Goal: Contribute content: Contribute content

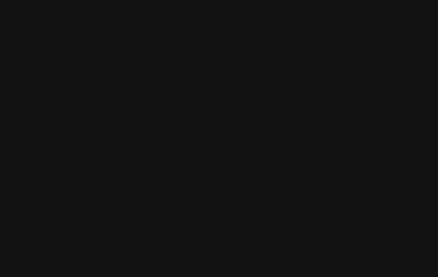
click at [219, 0] on html at bounding box center [219, 0] width 438 height 0
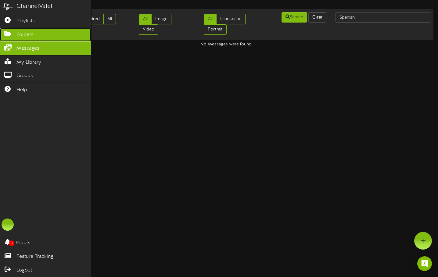
click at [9, 32] on icon at bounding box center [7, 33] width 15 height 5
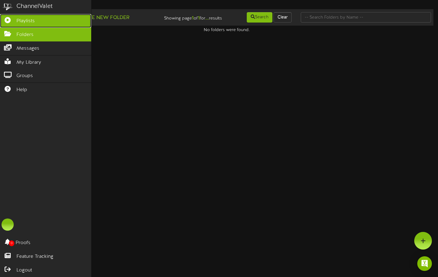
click at [21, 22] on span "Playlists" at bounding box center [25, 21] width 18 height 7
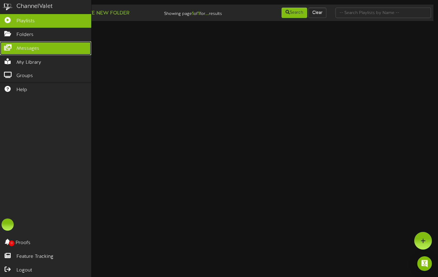
click at [20, 49] on span "Messages" at bounding box center [27, 48] width 23 height 7
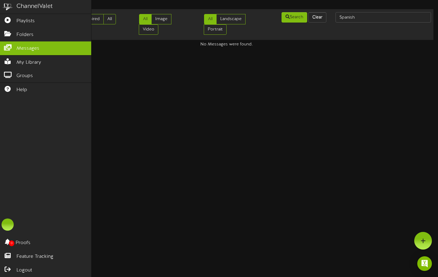
click at [8, 4] on img at bounding box center [7, 7] width 15 height 14
click at [31, 7] on div "ChannelValet" at bounding box center [34, 6] width 36 height 9
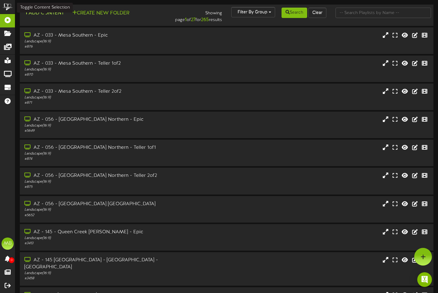
click at [46, 14] on button "Add Content" at bounding box center [44, 13] width 44 height 8
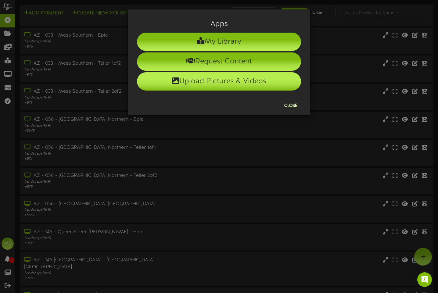
click at [219, 78] on li "Upload Pictures & Videos" at bounding box center [219, 81] width 164 height 18
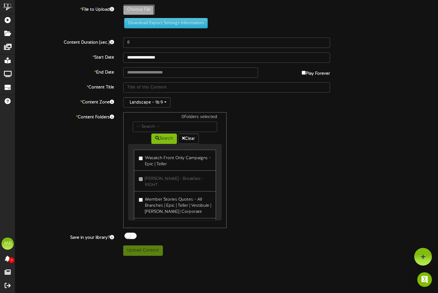
type input "**********"
type input "2025_FraudTip_UnexpectedLinks_Spanish_1920x1080_EP"
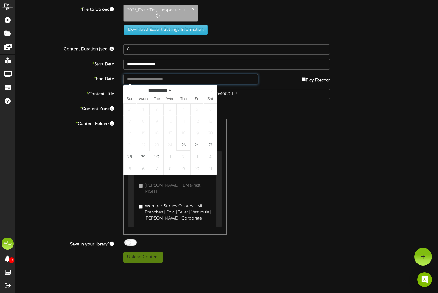
click at [196, 82] on input "text" at bounding box center [190, 79] width 135 height 10
type input "**********"
click at [212, 90] on icon at bounding box center [212, 91] width 4 height 4
select select "**"
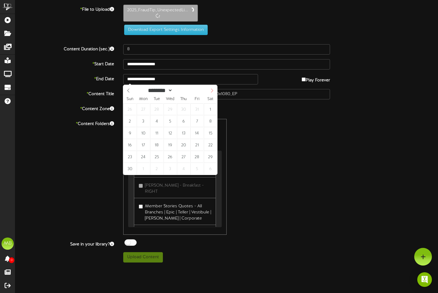
click at [212, 90] on icon at bounding box center [212, 91] width 4 height 4
type input "**********"
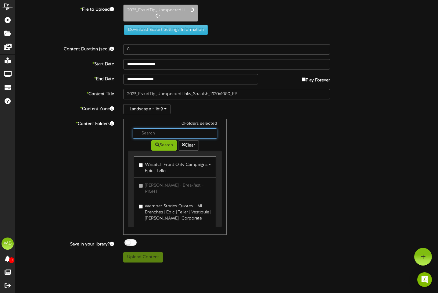
click at [150, 132] on input "text" at bounding box center [175, 134] width 85 height 10
type input "spanish"
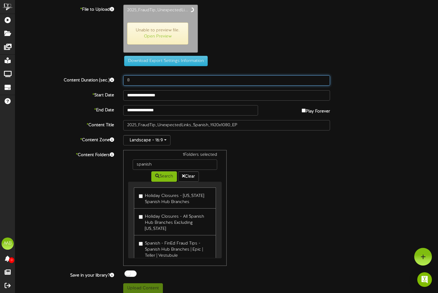
click at [134, 79] on input "8" at bounding box center [226, 80] width 207 height 10
type input "17"
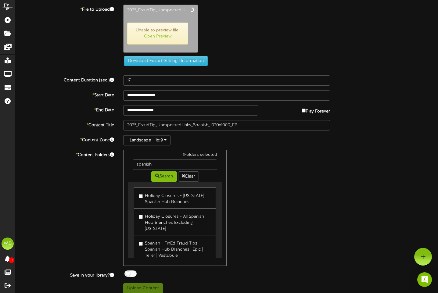
click at [288, 50] on div "2025_FraudTip_UnexpectedLi... Unable to preview file. Open Preview" at bounding box center [281, 30] width 324 height 51
